Goal: Information Seeking & Learning: Learn about a topic

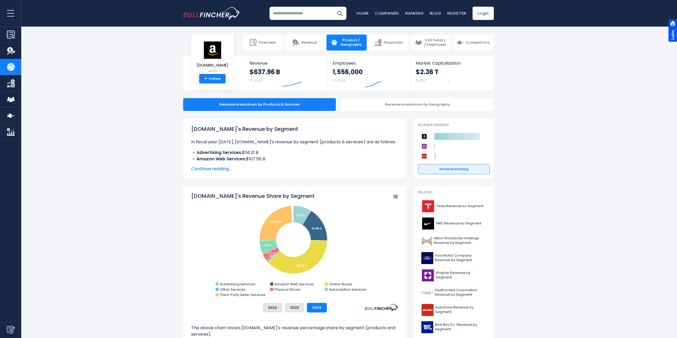
click at [227, 169] on span "Continue reading..." at bounding box center [294, 169] width 207 height 6
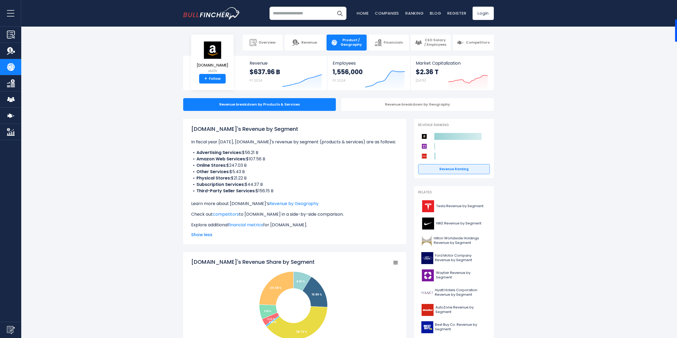
drag, startPoint x: 242, startPoint y: 164, endPoint x: 266, endPoint y: 164, distance: 24.2
click at [266, 164] on li "Online Stores: $247.03 B" at bounding box center [294, 165] width 207 height 6
drag, startPoint x: 238, startPoint y: 170, endPoint x: 265, endPoint y: 170, distance: 27.1
click at [265, 170] on li "Other Services: $5.43 B" at bounding box center [294, 171] width 207 height 6
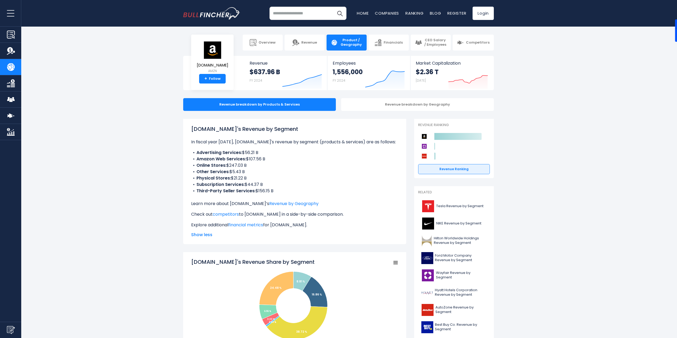
click at [265, 170] on li "Other Services: $5.43 B" at bounding box center [294, 171] width 207 height 6
drag, startPoint x: 232, startPoint y: 176, endPoint x: 266, endPoint y: 176, distance: 34.0
click at [266, 176] on li "Physical Stores: $21.22 B" at bounding box center [294, 178] width 207 height 6
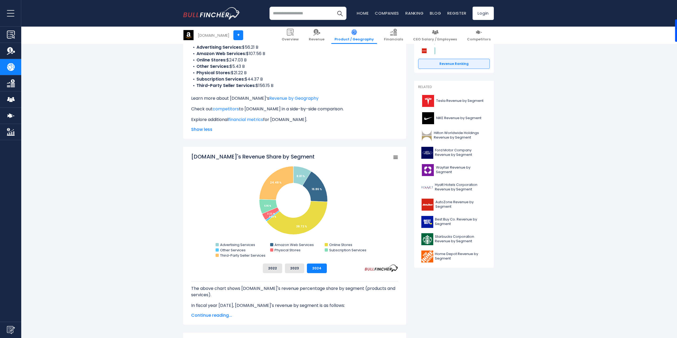
scroll to position [106, 0]
